Goal: Transaction & Acquisition: Register for event/course

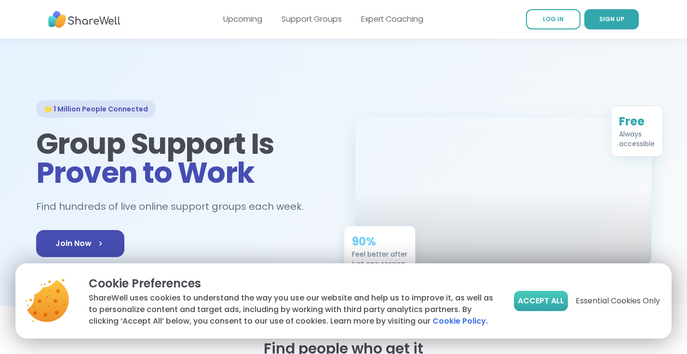
click at [554, 296] on span "Accept All" at bounding box center [540, 301] width 46 height 12
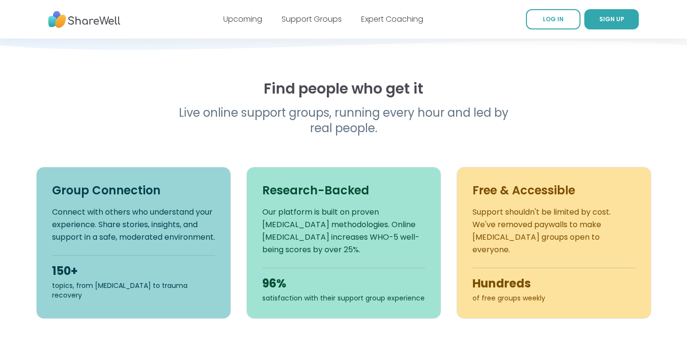
scroll to position [119, 0]
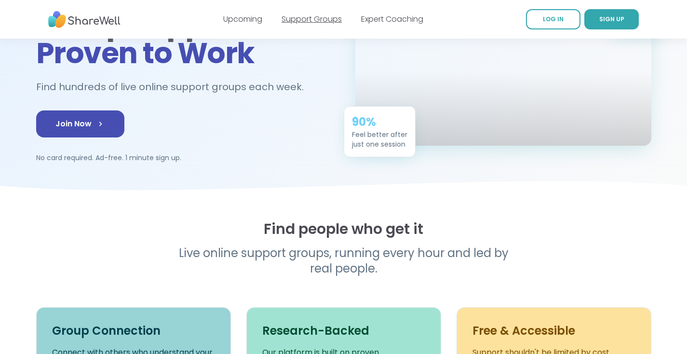
click at [321, 16] on link "Support Groups" at bounding box center [311, 18] width 60 height 11
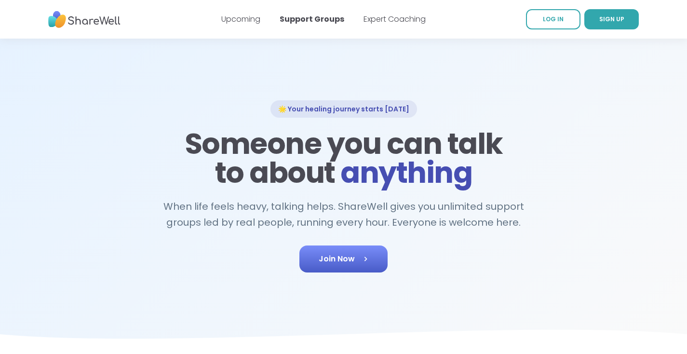
click at [330, 271] on link "Join Now" at bounding box center [343, 258] width 88 height 27
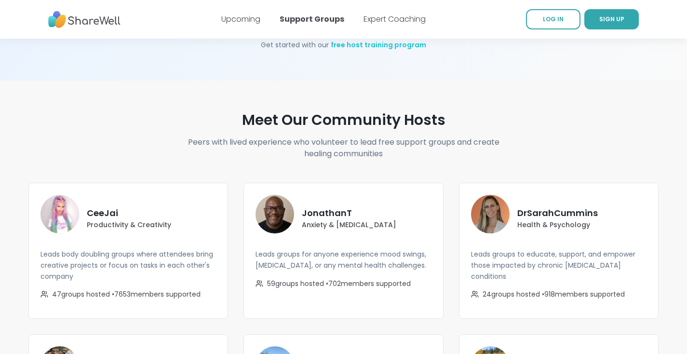
scroll to position [1441, 0]
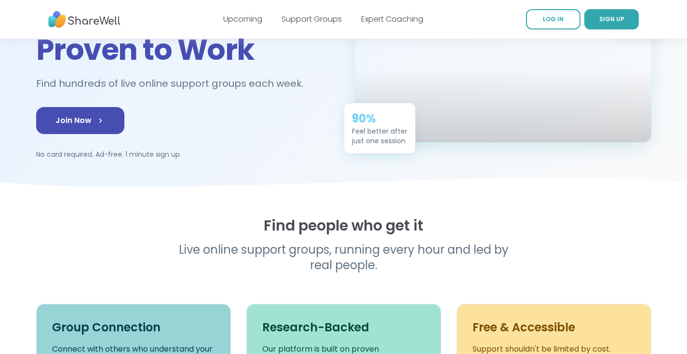
scroll to position [119, 0]
